Goal: Information Seeking & Learning: Learn about a topic

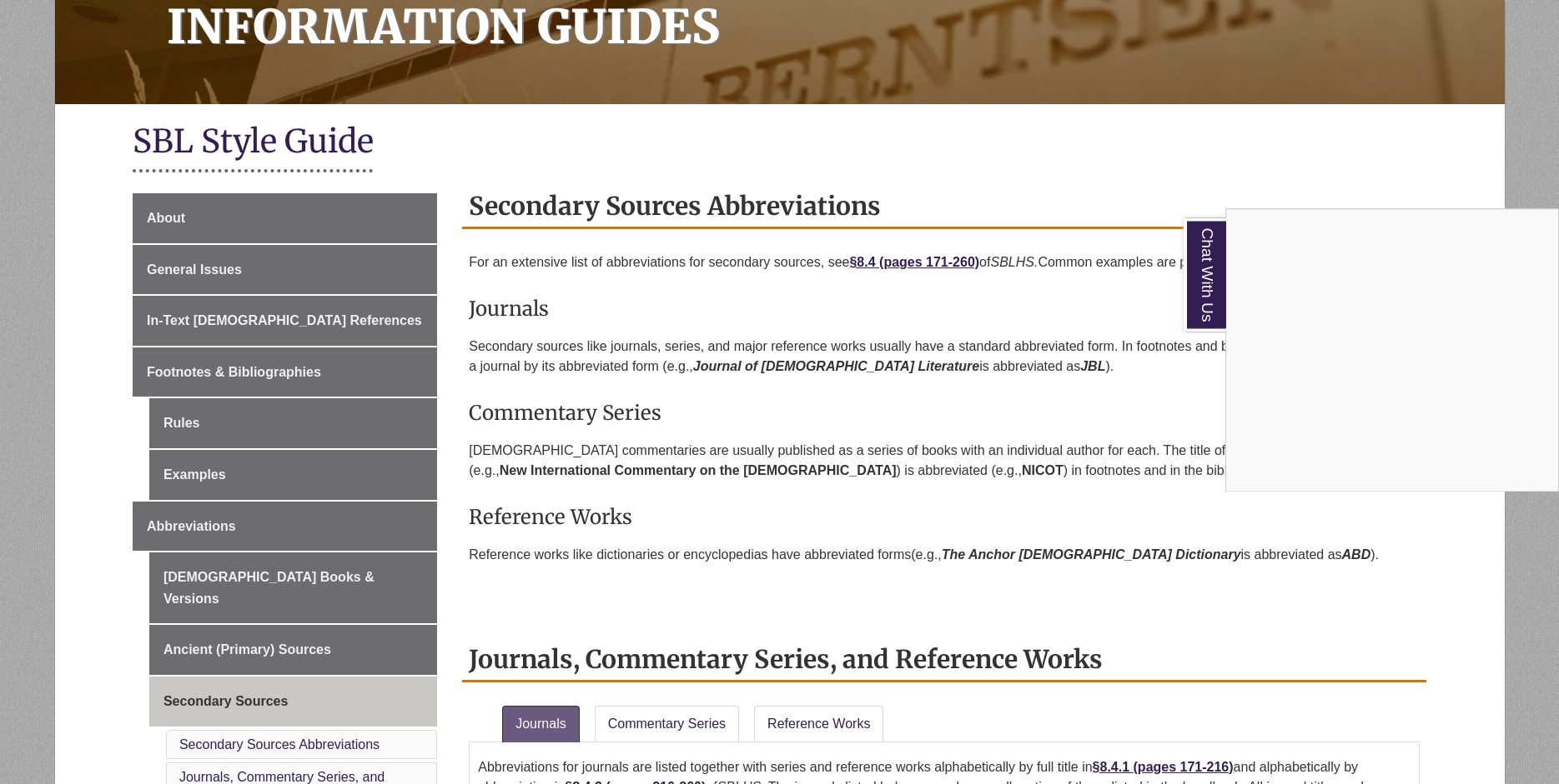
scroll to position [340, 0]
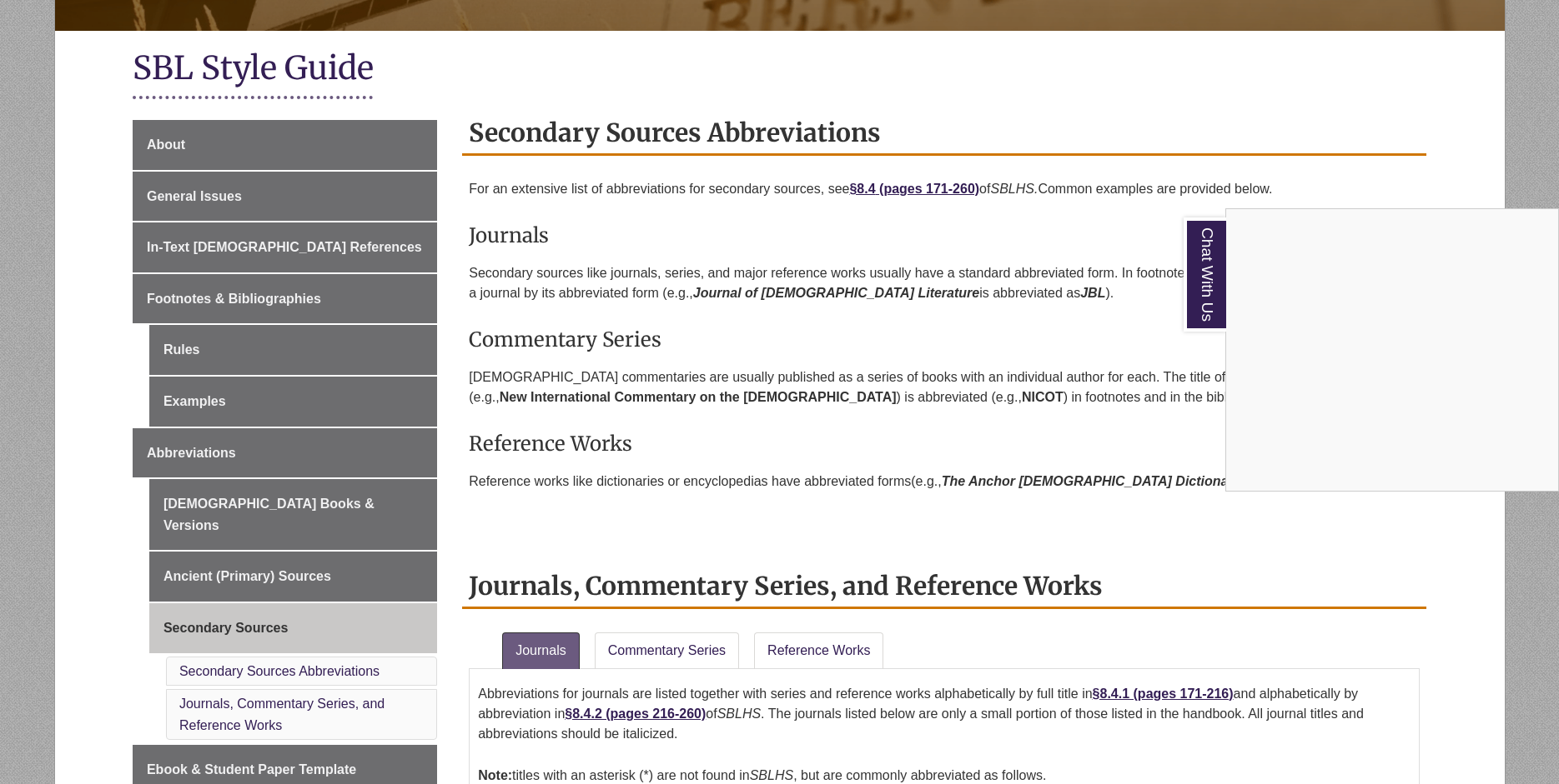
click at [292, 299] on div "Chat With Us" at bounding box center [779, 392] width 1559 height 784
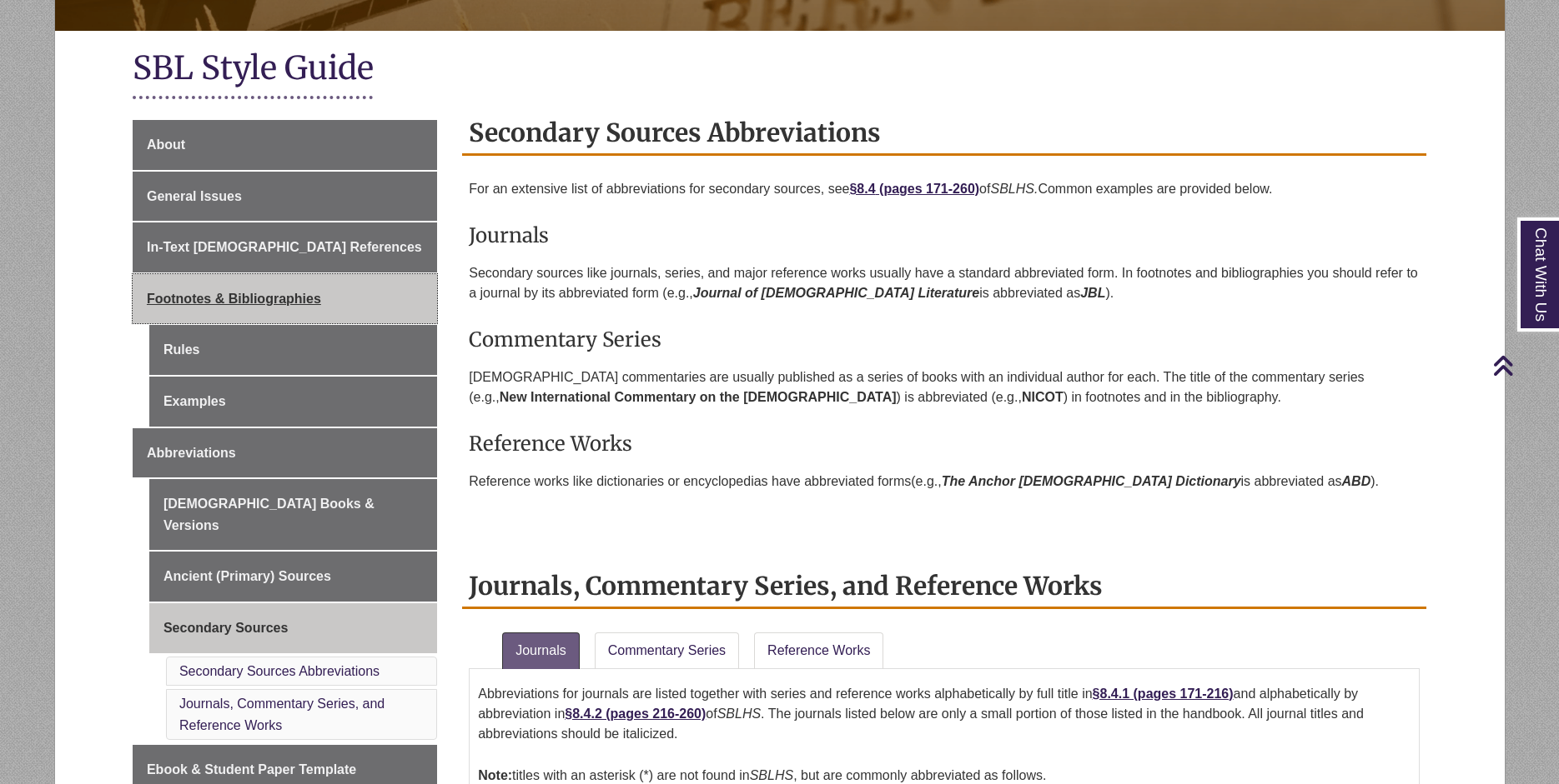
click at [299, 297] on span "Footnotes & Bibliographies" at bounding box center [233, 298] width 174 height 14
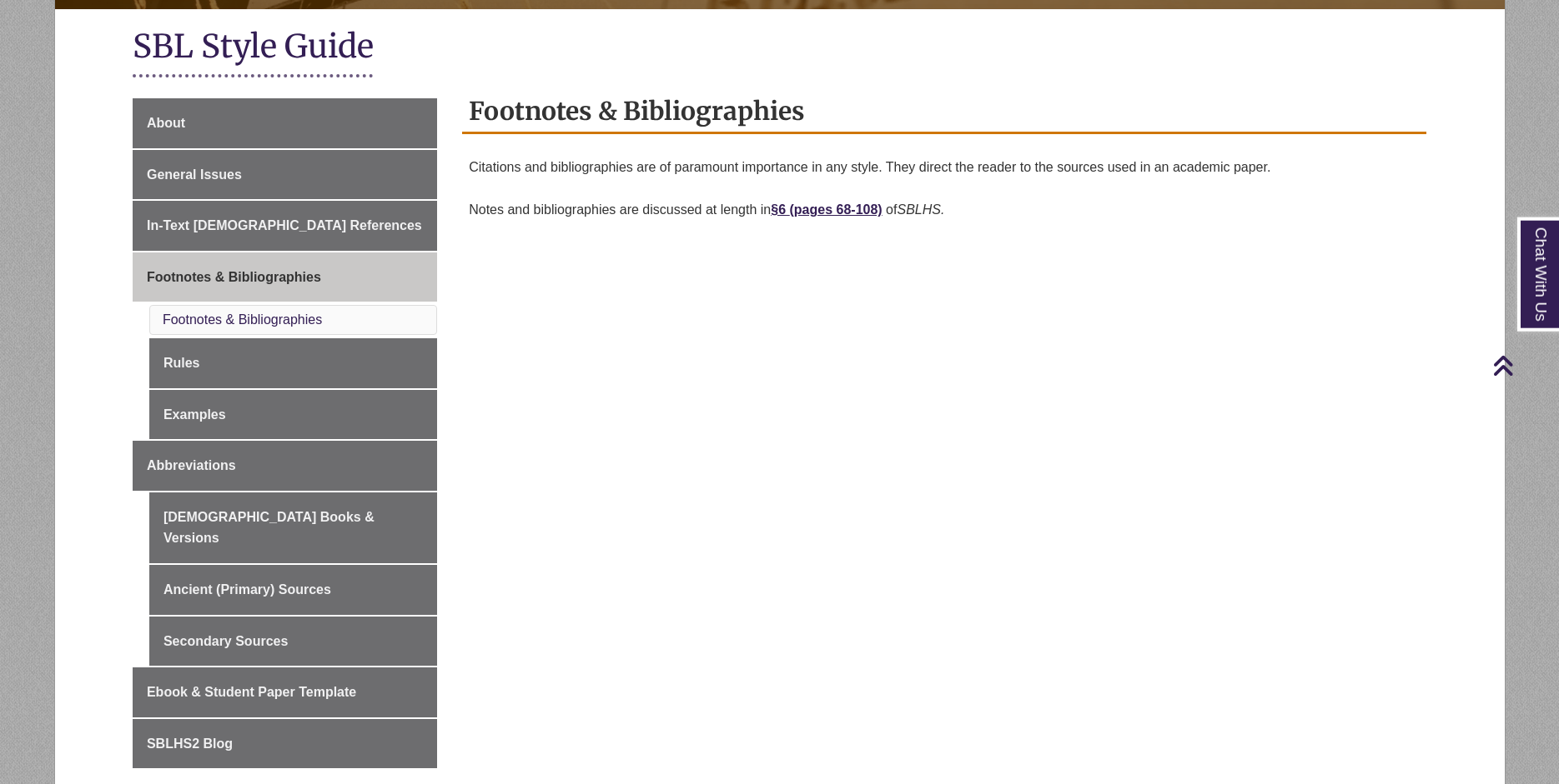
scroll to position [340, 0]
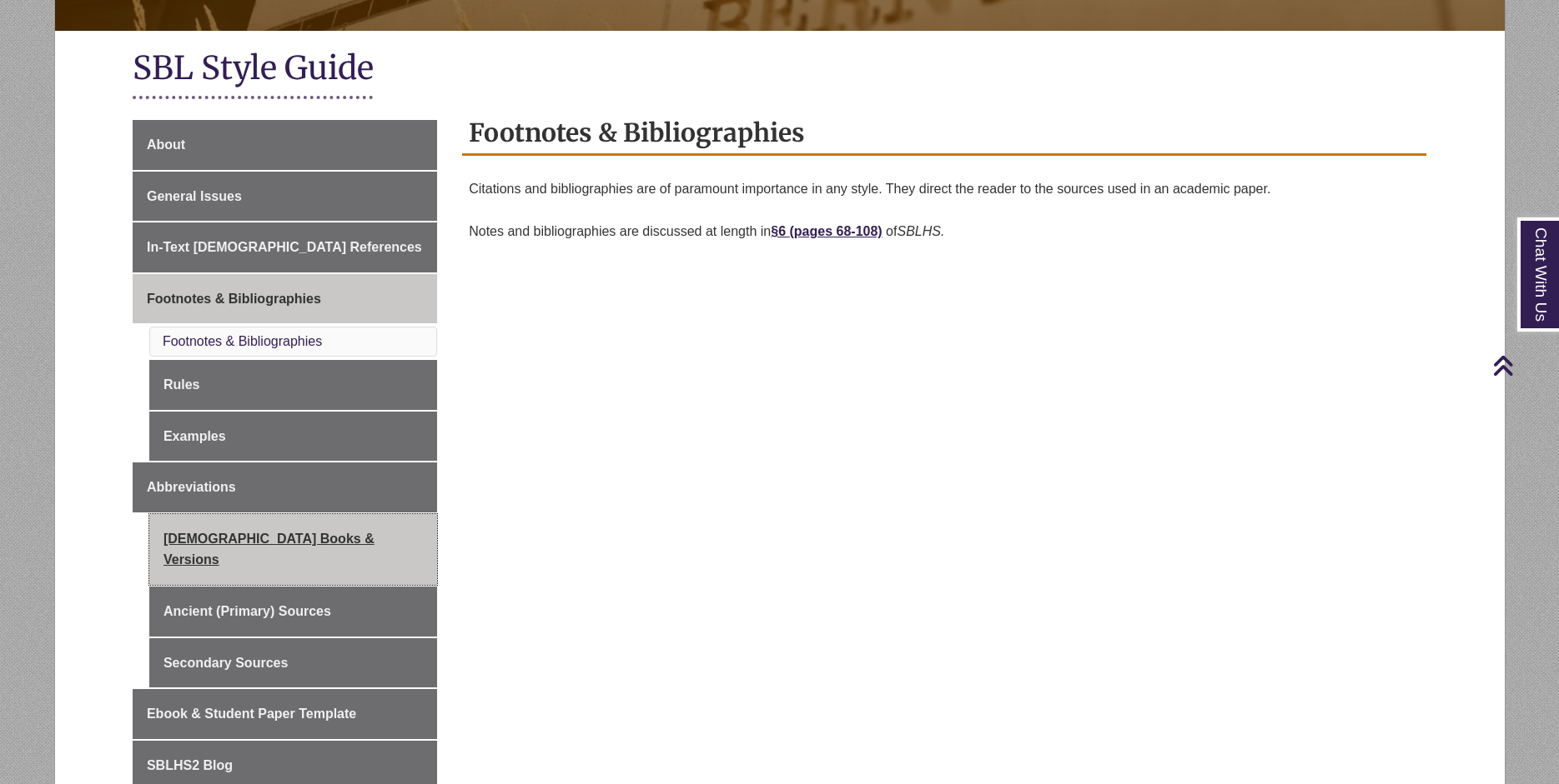
click at [301, 535] on link "[DEMOGRAPHIC_DATA] Books & Versions" at bounding box center [293, 550] width 288 height 71
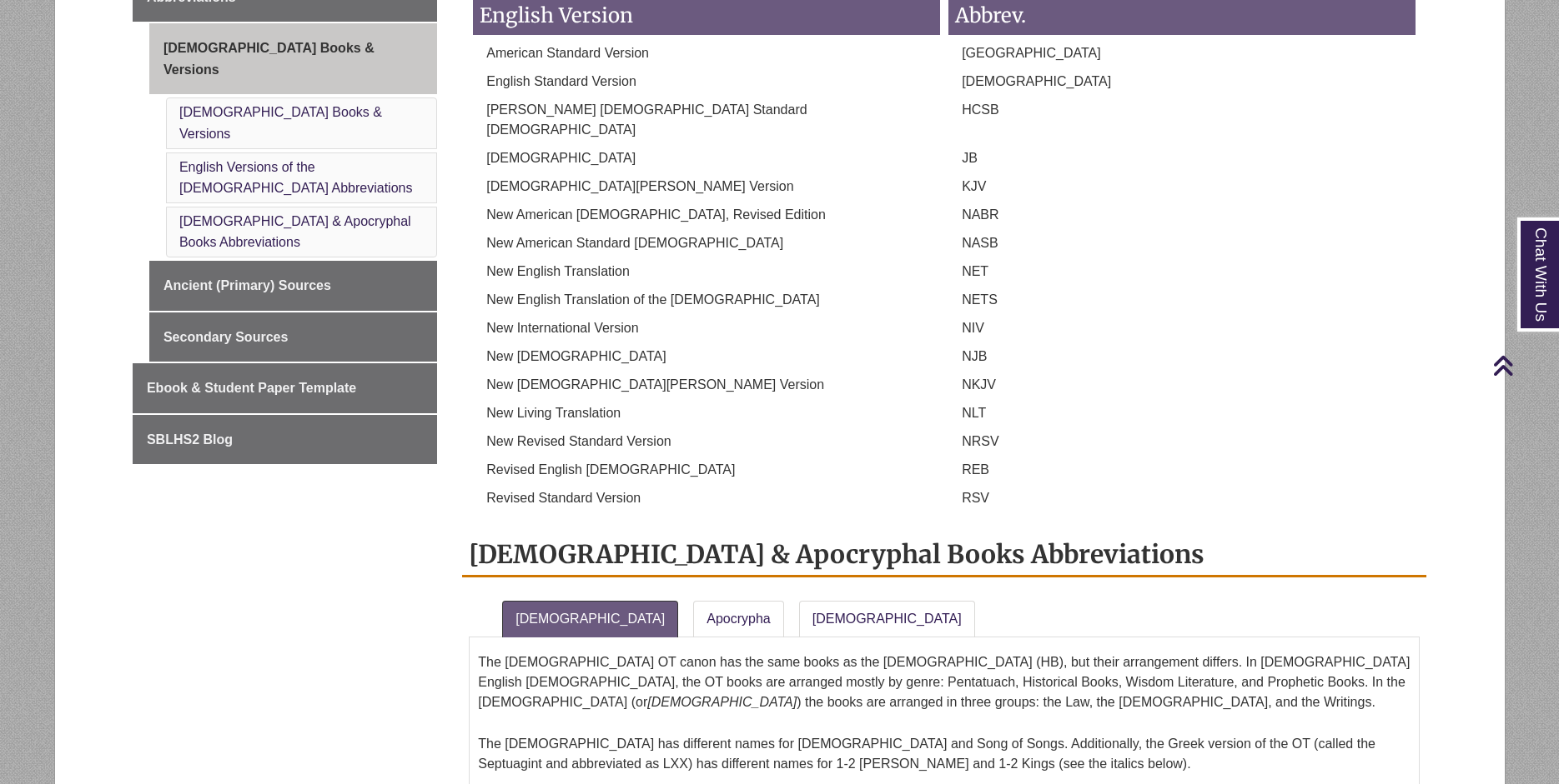
scroll to position [626, 0]
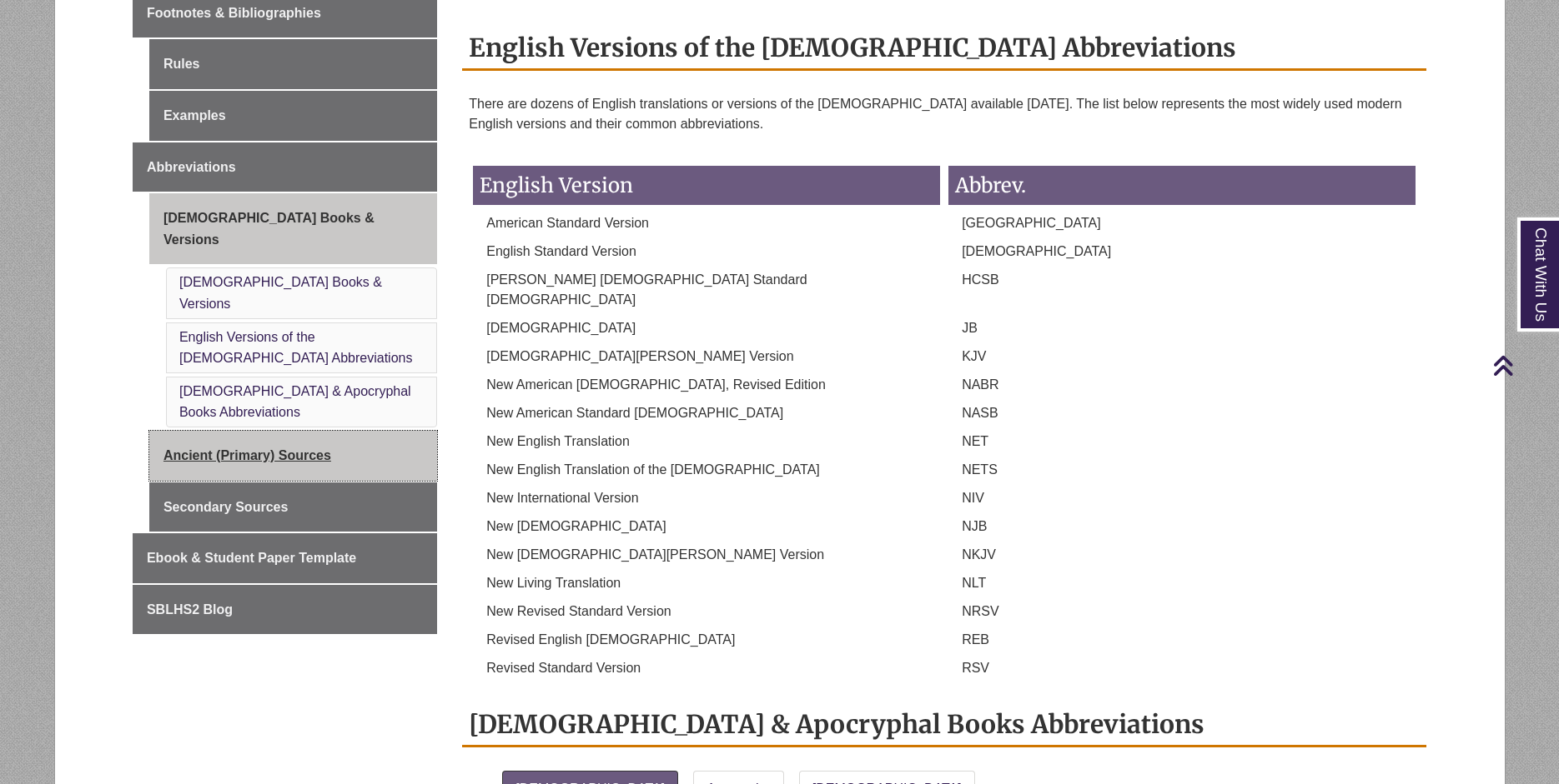
click at [291, 431] on link "Ancient (Primary) Sources" at bounding box center [293, 456] width 288 height 50
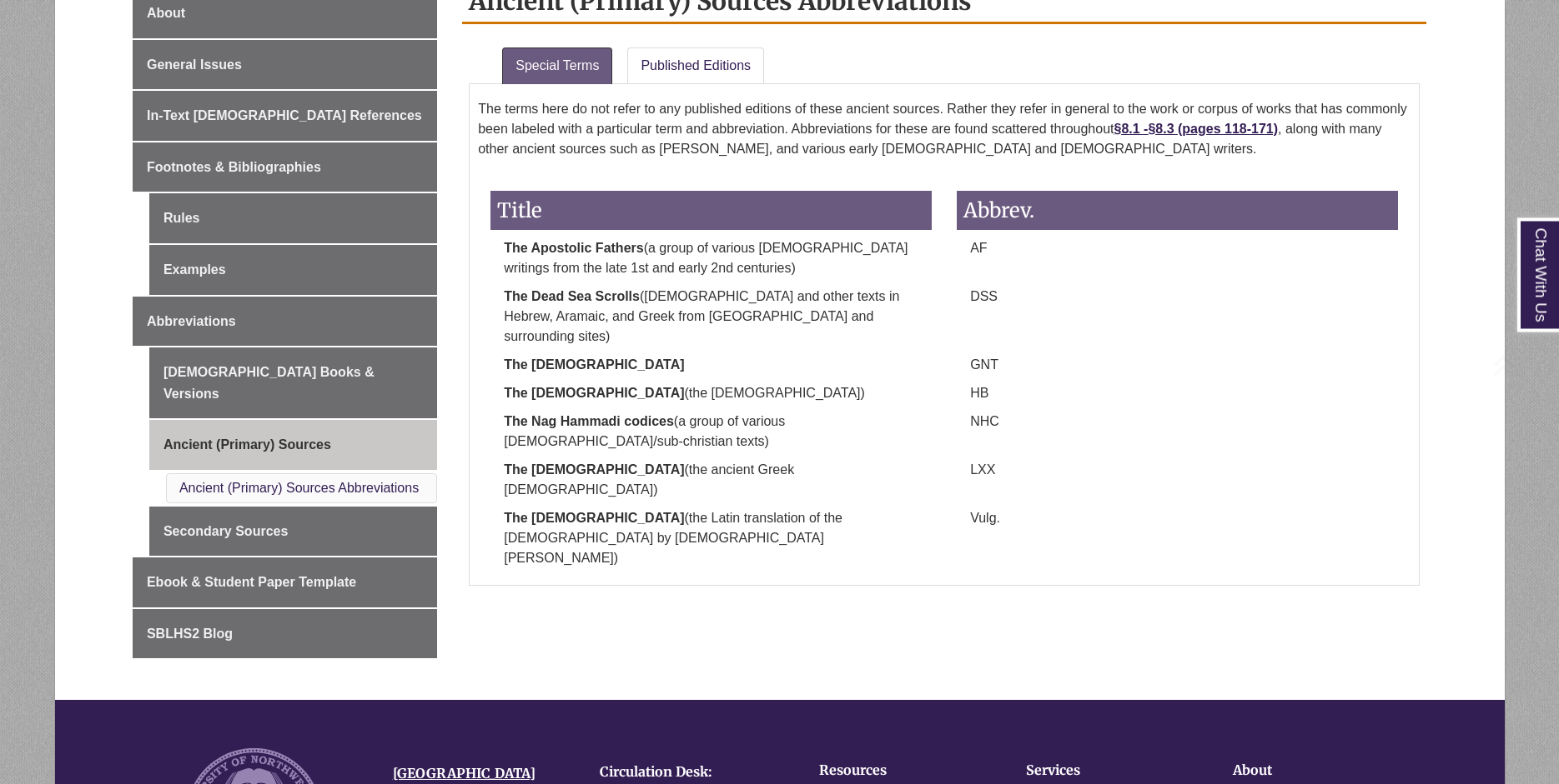
scroll to position [510, 0]
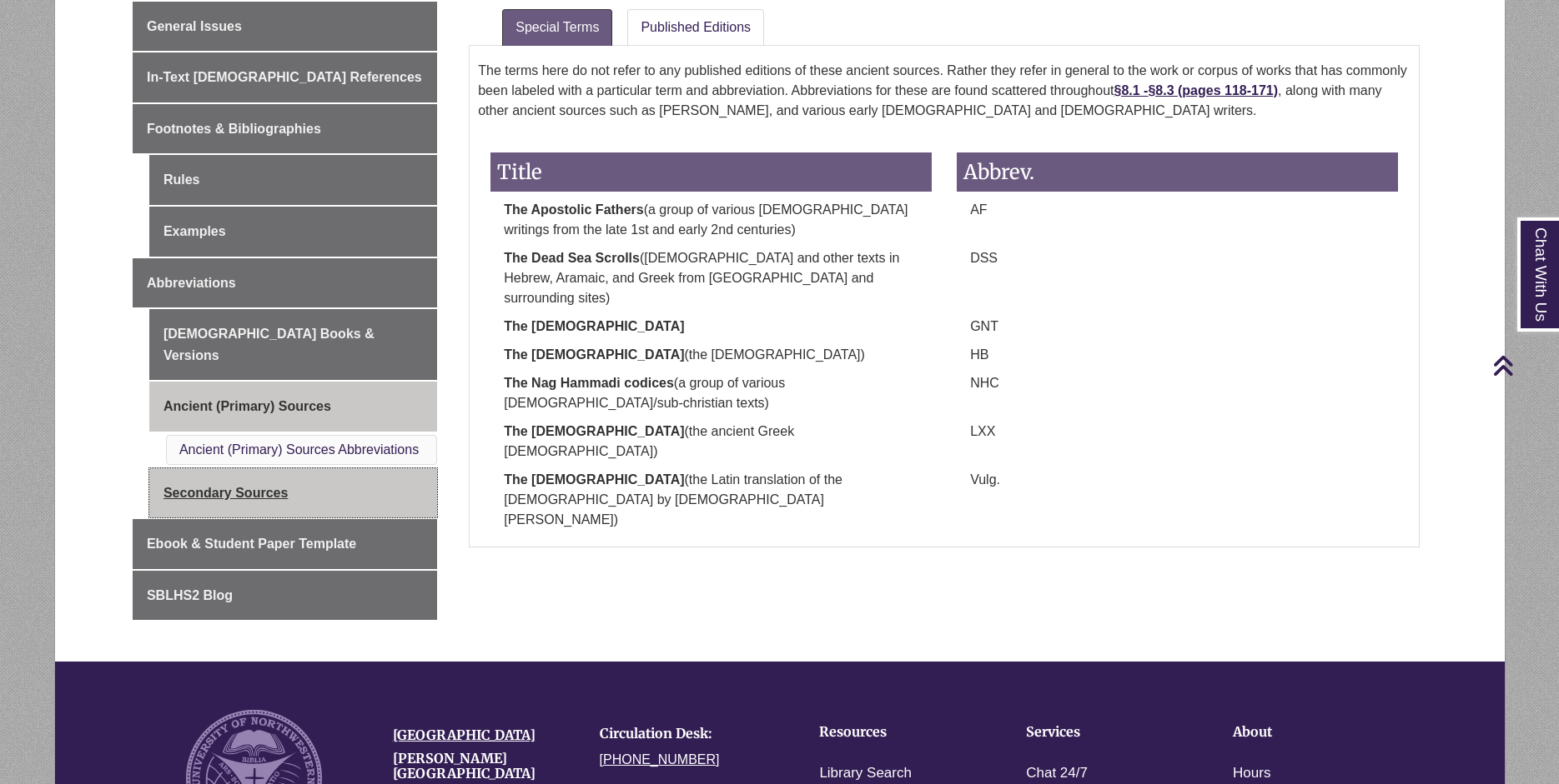
click at [274, 469] on link "Secondary Sources" at bounding box center [293, 494] width 288 height 50
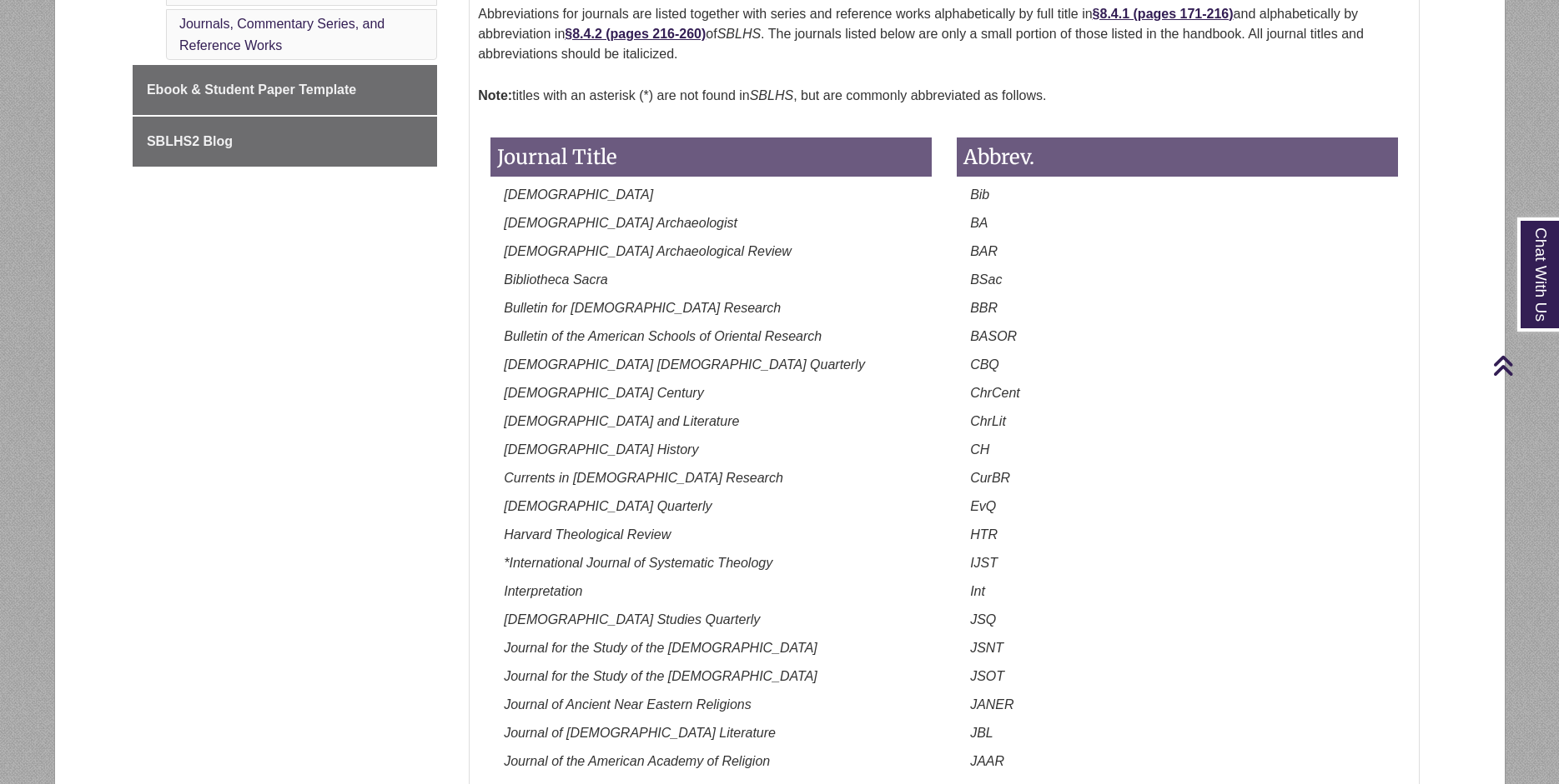
scroll to position [765, 0]
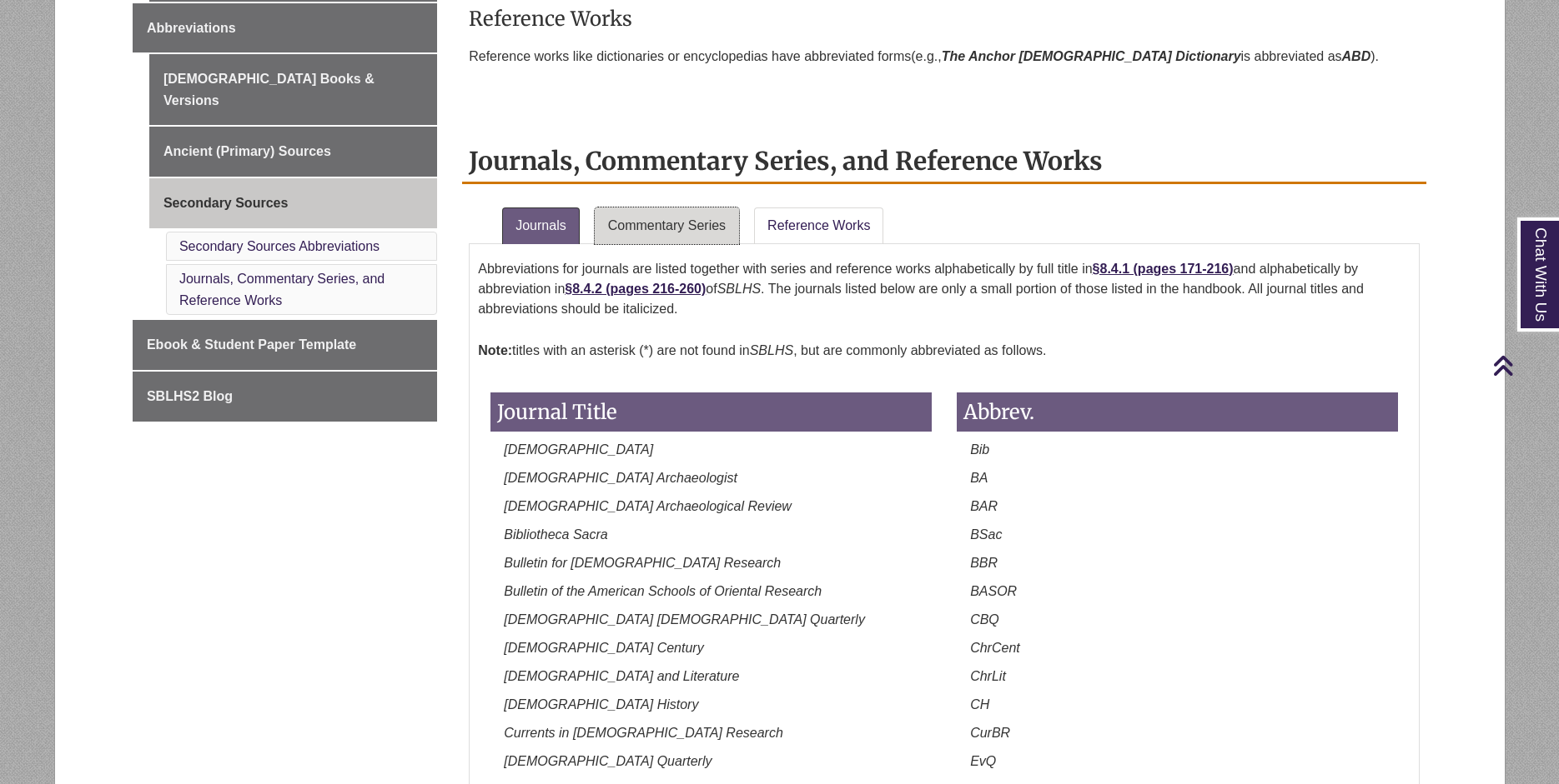
click at [692, 230] on link "Commentary Series" at bounding box center [666, 226] width 144 height 37
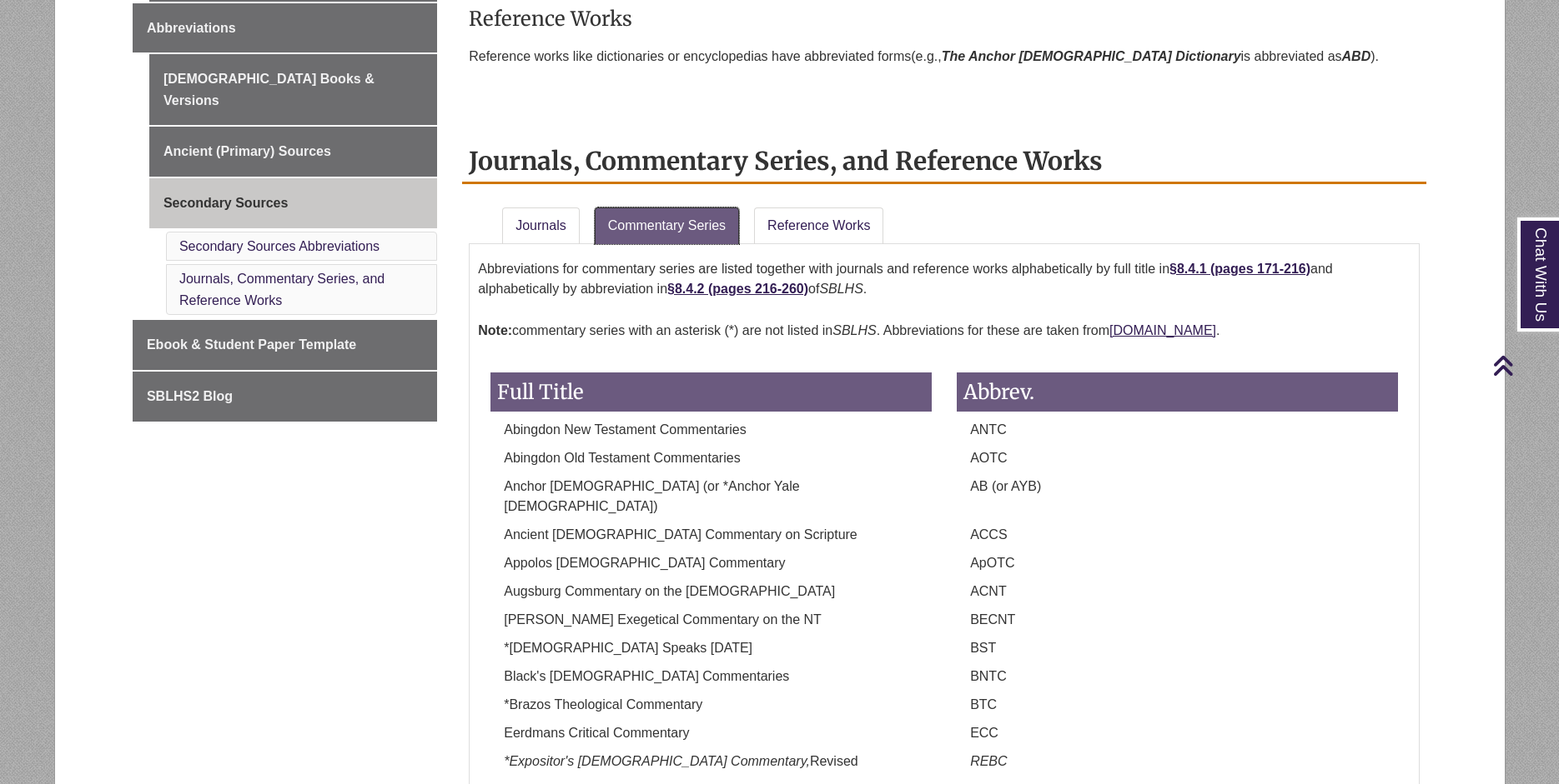
scroll to position [510, 0]
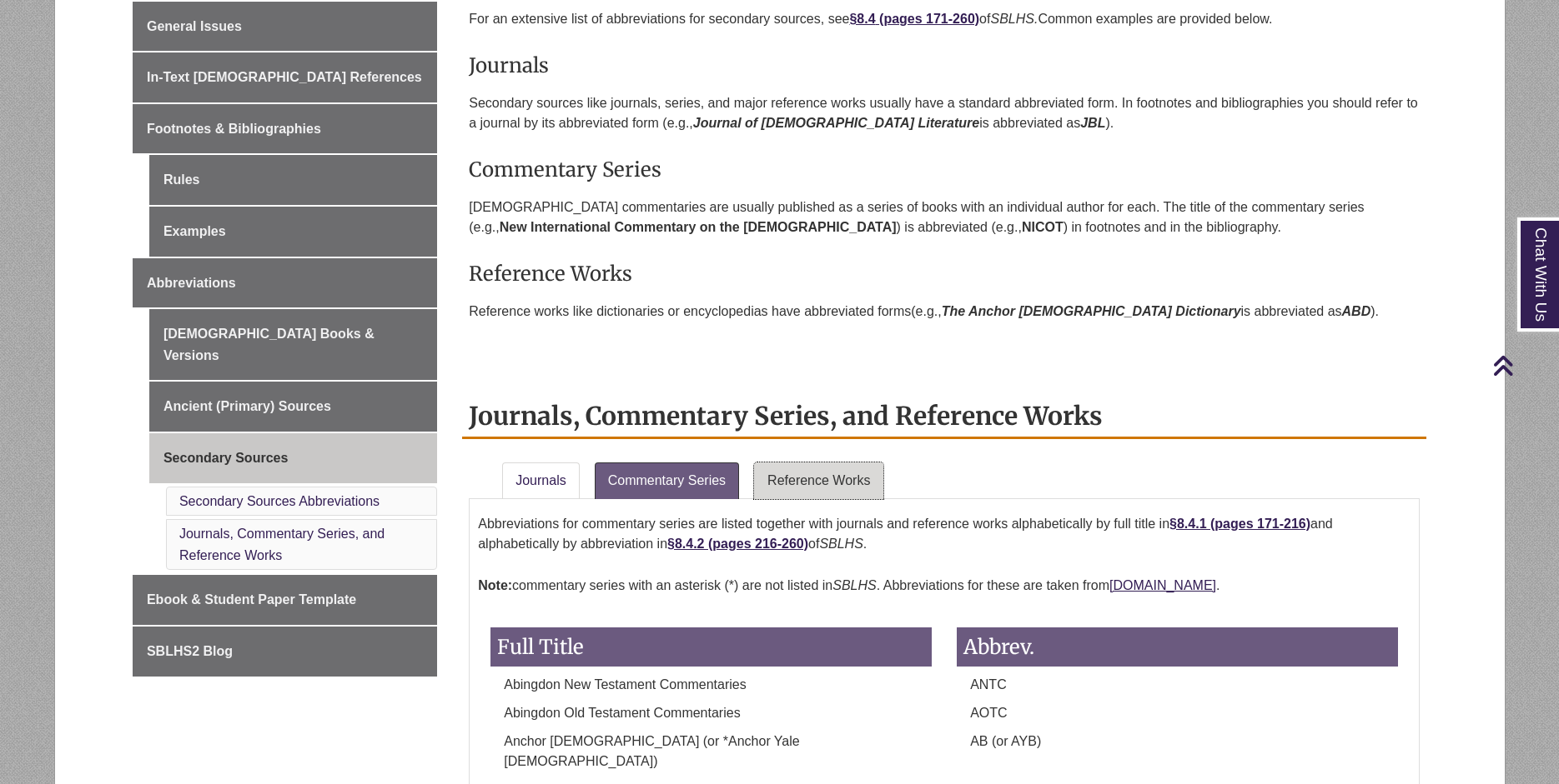
click at [829, 477] on link "Reference Works" at bounding box center [818, 481] width 129 height 37
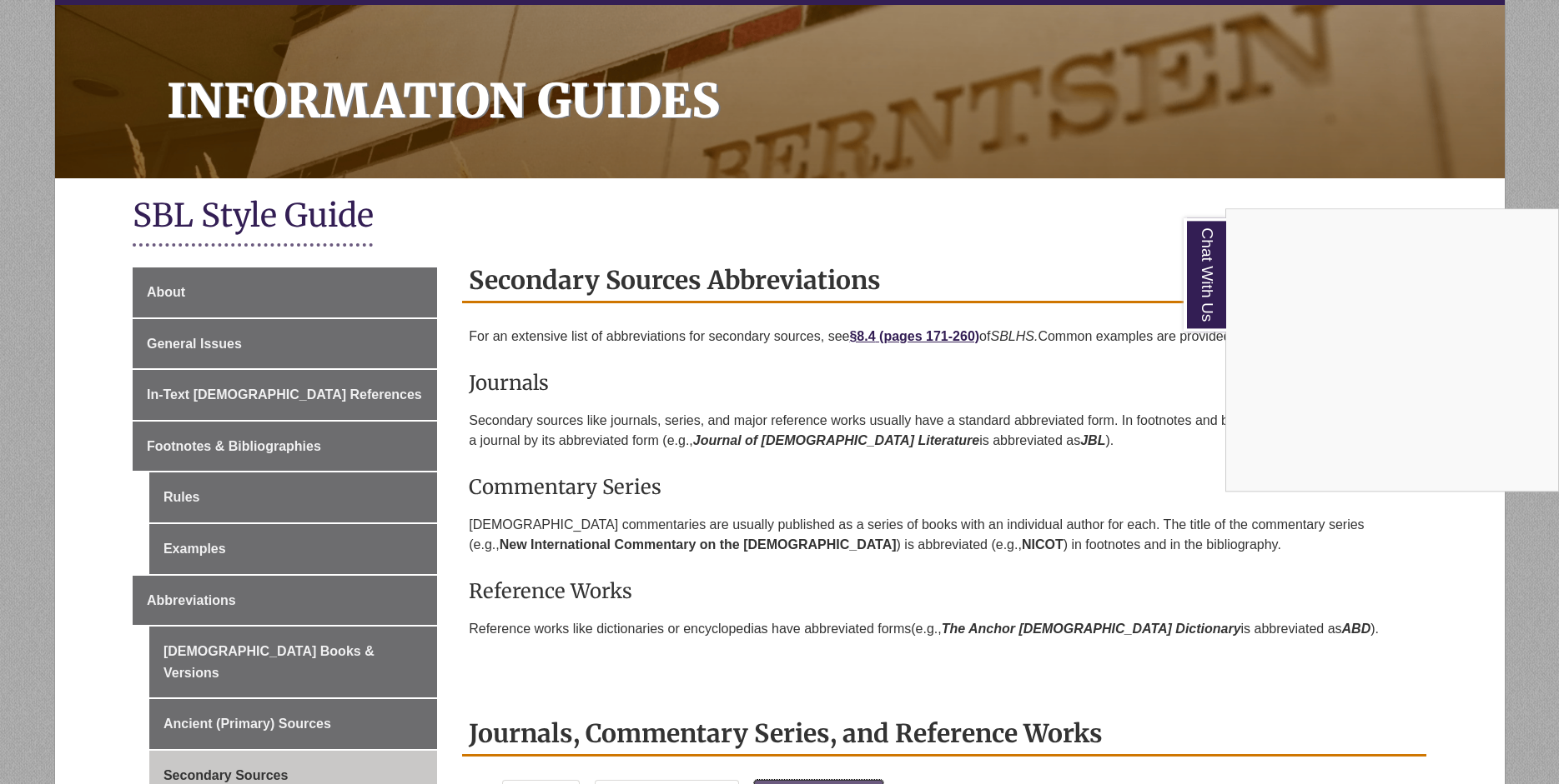
scroll to position [170, 0]
